Goal: Task Accomplishment & Management: Complete application form

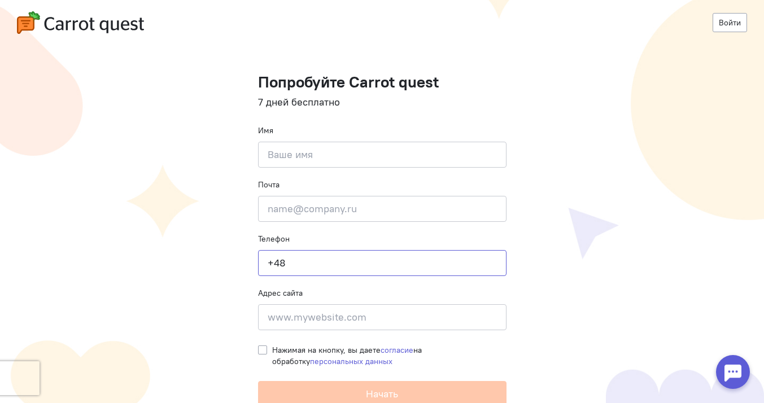
type input "+48"
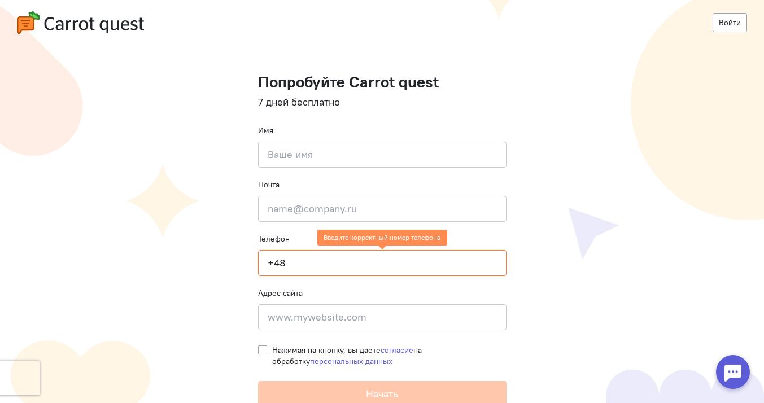
click at [330, 173] on form "Попробуйте Carrot quest 7 дней бесплатно Имя Введите своё имя Почта Введите поч…" at bounding box center [382, 240] width 248 height 334
click at [343, 160] on input at bounding box center [382, 155] width 248 height 26
type input "[PERSON_NAME]"
click at [356, 318] on input at bounding box center [382, 317] width 248 height 26
type input "[DOMAIN_NAME]"
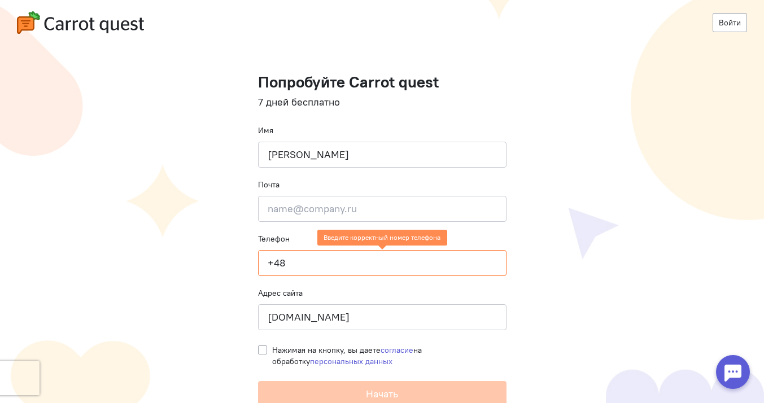
click at [573, 336] on cq-registration "Войти Попробуйте Carrot quest 7 дней бесплатно Имя [PERSON_NAME] Почта Введите …" at bounding box center [382, 203] width 764 height 407
click at [272, 350] on label "Нажимая на кнопку, вы даете согласие на обработку персональных данных" at bounding box center [389, 355] width 234 height 23
click at [261, 350] on input "Нажимая на кнопку, вы даете согласие на обработку персональных данных" at bounding box center [262, 349] width 9 height 10
checkbox input "true"
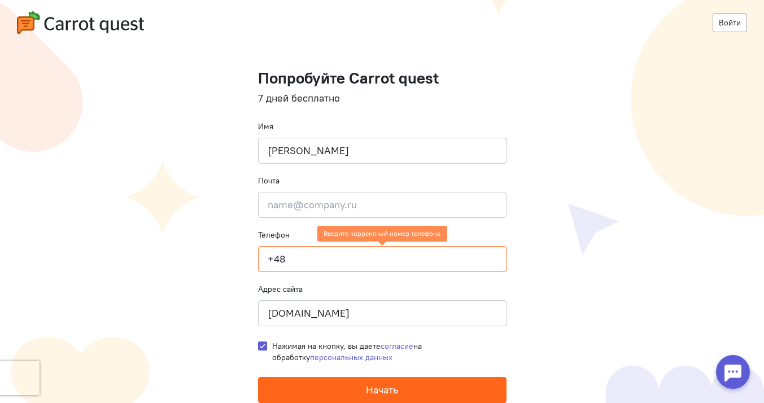
scroll to position [3, 0]
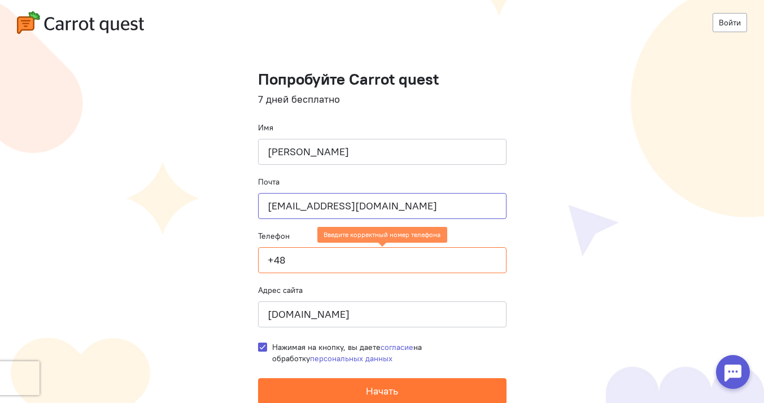
type input "info@yomamaz.ru"
click at [576, 268] on cq-registration "Войти Попробуйте Carrot quest 7 дней бесплатно Имя Yury Почта info@yomamaz.ru Т…" at bounding box center [382, 200] width 764 height 407
click at [431, 260] on input "+48" at bounding box center [382, 260] width 248 height 26
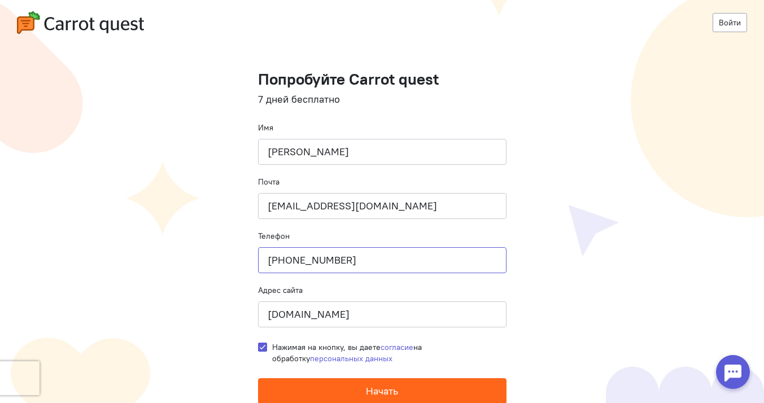
type input "+48504836239"
click at [404, 391] on button "Начать" at bounding box center [382, 391] width 248 height 26
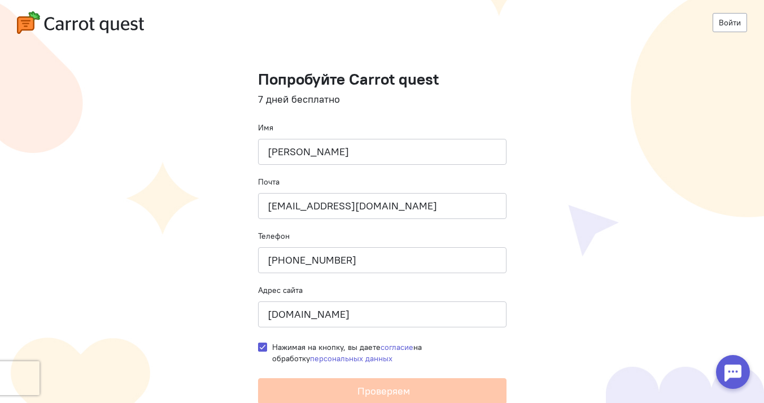
scroll to position [0, 0]
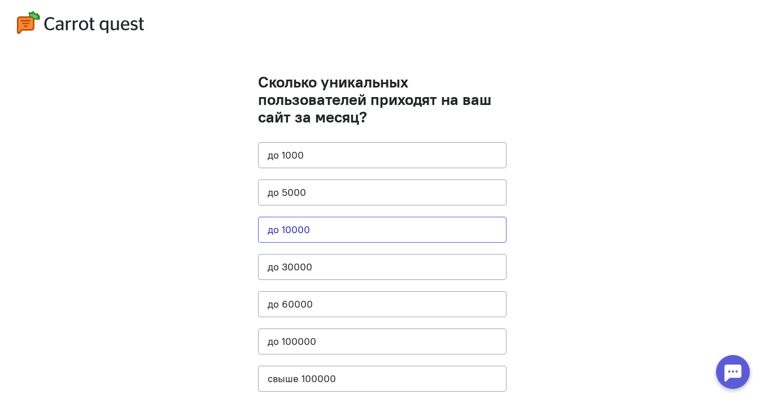
click at [345, 229] on button "до 10000" at bounding box center [382, 230] width 248 height 26
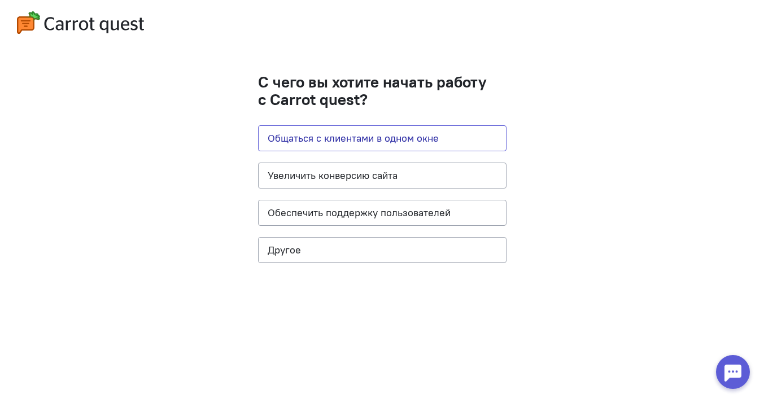
click at [446, 143] on button "Общаться с клиентами в одном окне" at bounding box center [382, 138] width 248 height 26
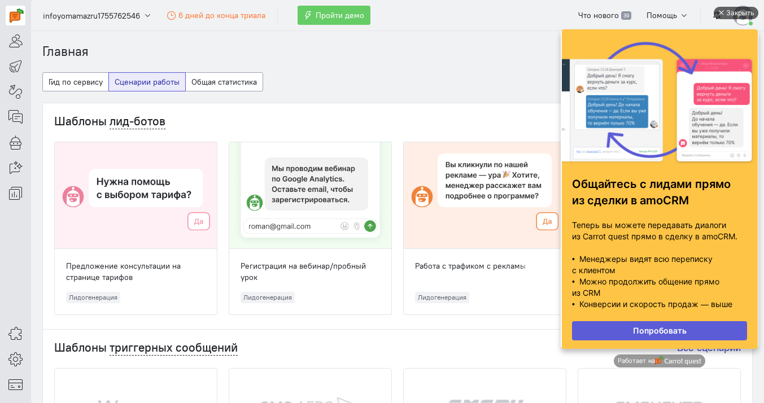
click at [740, 12] on div "Закрыть" at bounding box center [740, 13] width 28 height 12
